Goal: Task Accomplishment & Management: Use online tool/utility

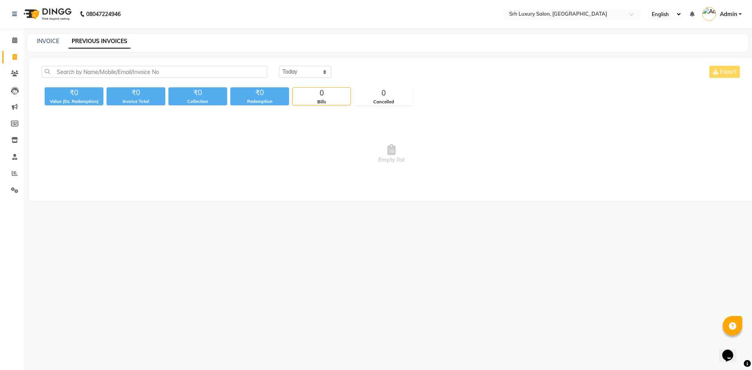
click at [281, 18] on nav "08047224946 Select Location × Srh Luxury Salon, Gowlidoddi Village English ENGL…" at bounding box center [376, 14] width 752 height 28
click at [317, 68] on select "[DATE] [DATE] Custom Range" at bounding box center [305, 72] width 52 height 12
select select "range"
click at [279, 66] on select "[DATE] [DATE] Custom Range" at bounding box center [305, 72] width 52 height 12
click at [368, 72] on input "01-10-2025" at bounding box center [368, 72] width 55 height 11
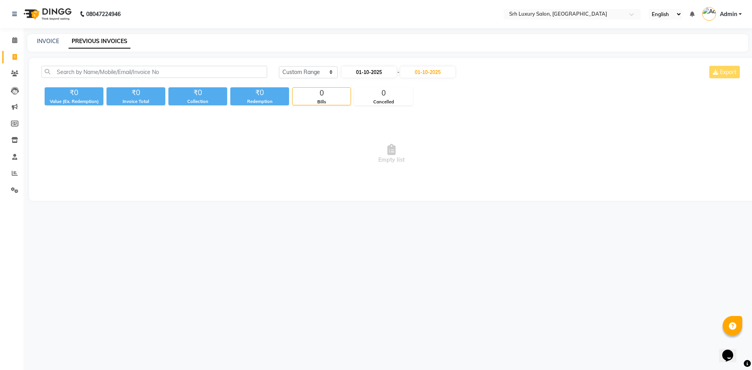
select select "10"
select select "2025"
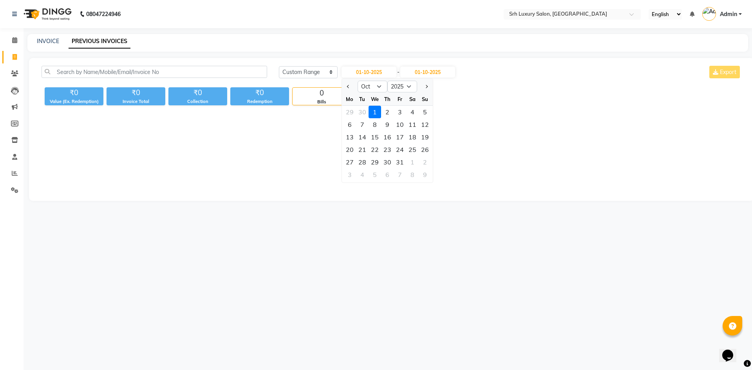
click at [370, 60] on div "[DATE] [DATE] Custom Range [DATE] Jan Feb Mar Apr May Jun [DATE] Aug Sep Oct No…" at bounding box center [391, 129] width 725 height 143
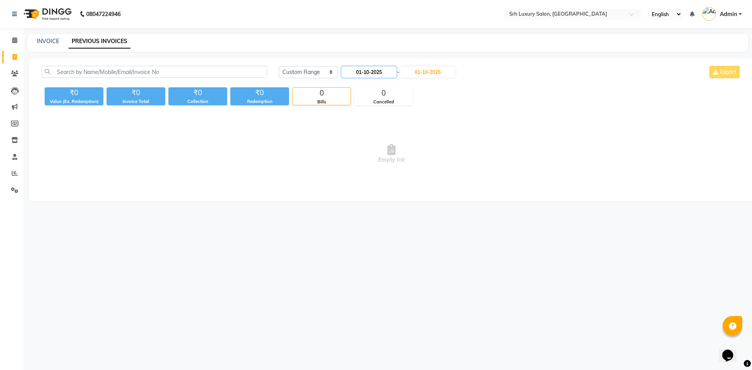
click at [378, 73] on input "01-10-2025" at bounding box center [368, 72] width 55 height 11
select select "10"
select select "2025"
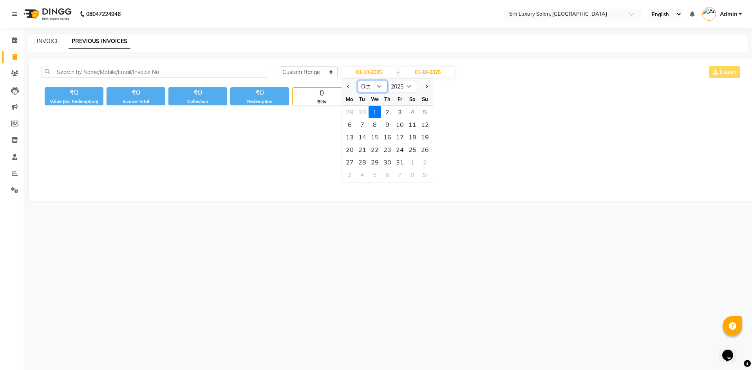
click at [383, 87] on select "Jan Feb Mar Apr May Jun [DATE] Aug Sep Oct Nov Dec" at bounding box center [372, 87] width 30 height 12
select select "9"
click at [357, 81] on select "Jan Feb Mar Apr May Jun [DATE] Aug Sep Oct Nov Dec" at bounding box center [372, 87] width 30 height 12
click at [349, 114] on div "1" at bounding box center [349, 112] width 13 height 13
type input "01-09-2025"
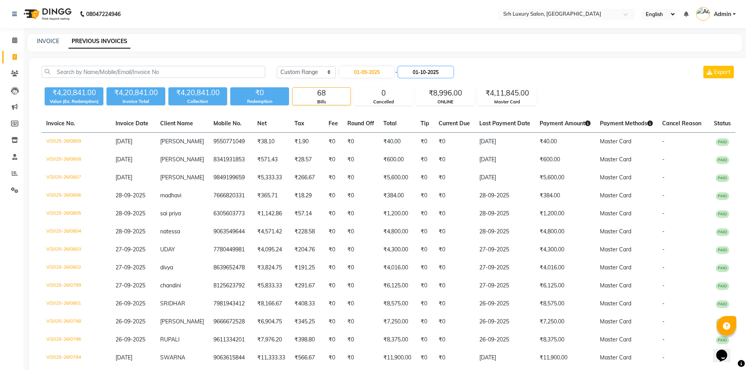
click at [425, 70] on input "01-10-2025" at bounding box center [425, 72] width 55 height 11
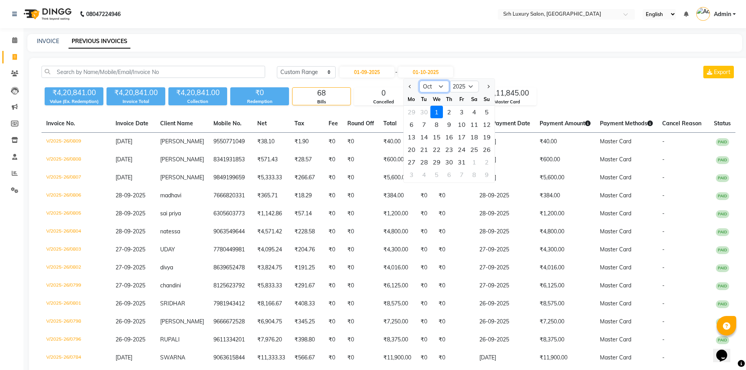
click at [439, 90] on select "Sep Oct Nov Dec" at bounding box center [434, 87] width 30 height 12
select select "9"
click at [419, 81] on select "Sep Oct Nov Dec" at bounding box center [434, 87] width 30 height 12
click at [427, 164] on div "30" at bounding box center [424, 162] width 13 height 13
type input "[DATE]"
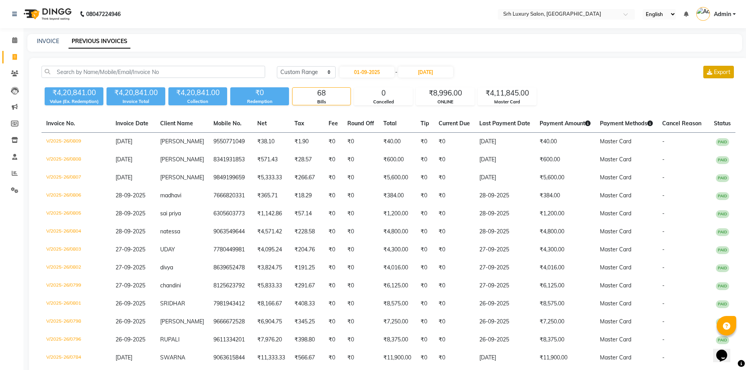
click at [721, 75] on span "Export" at bounding box center [722, 71] width 16 height 7
